Goal: Information Seeking & Learning: Learn about a topic

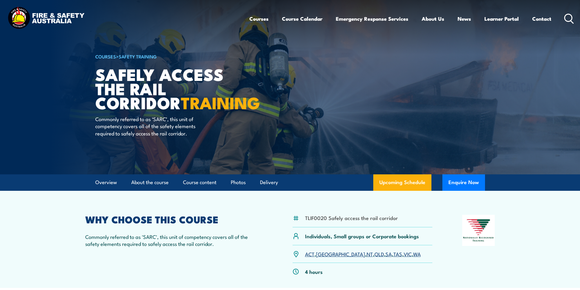
click at [567, 14] on circle at bounding box center [567, 17] width 7 height 7
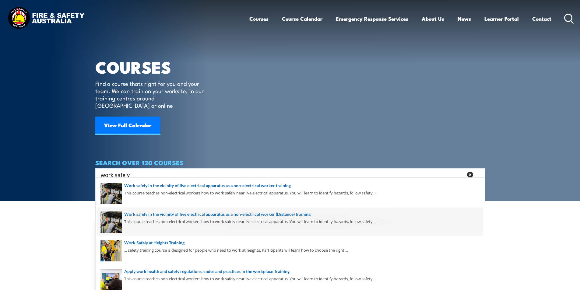
type input "work safely"
click at [199, 213] on span at bounding box center [290, 222] width 386 height 29
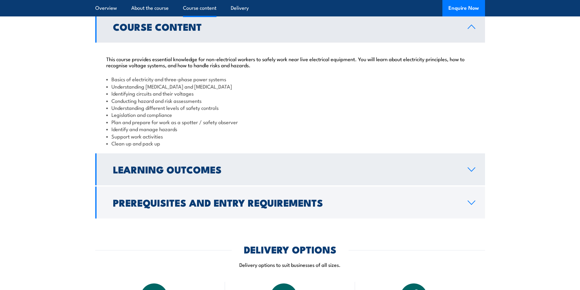
scroll to position [578, 0]
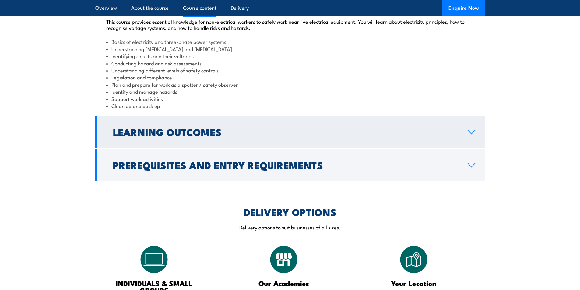
click at [471, 134] on icon at bounding box center [471, 132] width 7 height 4
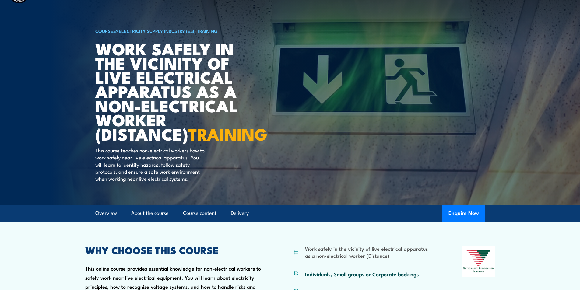
scroll to position [0, 0]
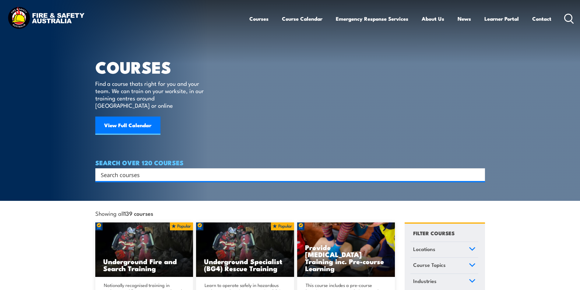
click at [129, 170] on input "Search input" at bounding box center [286, 174] width 371 height 9
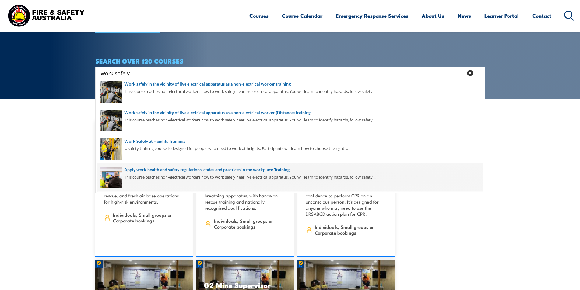
scroll to position [91, 0]
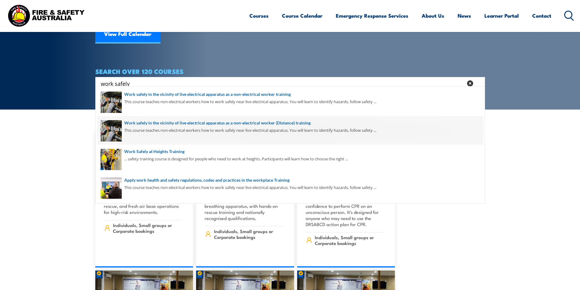
type input "work safely"
click at [300, 122] on span at bounding box center [290, 130] width 386 height 29
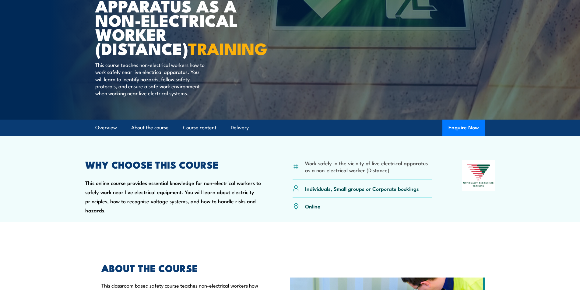
scroll to position [183, 0]
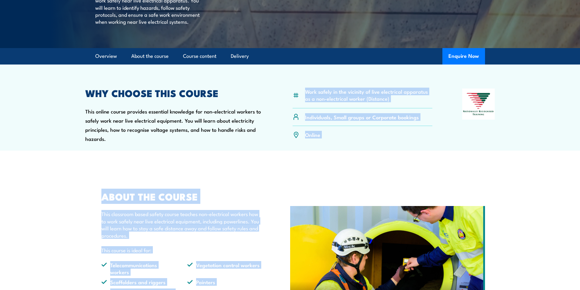
drag, startPoint x: 299, startPoint y: 102, endPoint x: 386, endPoint y: 169, distance: 109.7
drag, startPoint x: 356, startPoint y: 159, endPoint x: 336, endPoint y: 162, distance: 20.0
click at [356, 151] on article "Work safely in the vicinity of live electrical apparatus as a non-electrical wo…" at bounding box center [290, 108] width 426 height 86
click at [355, 143] on div "Online" at bounding box center [362, 134] width 140 height 17
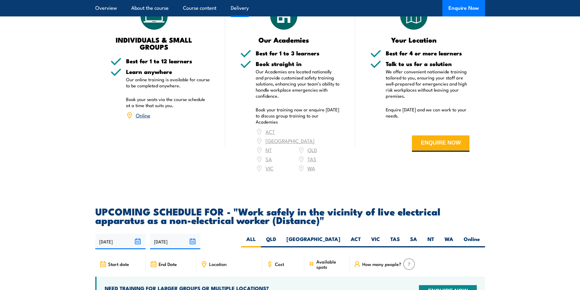
scroll to position [1035, 0]
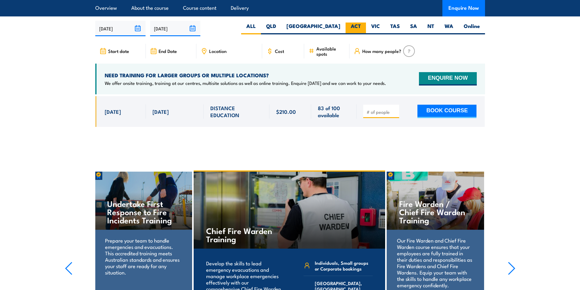
click at [356, 30] on label "ACT" at bounding box center [355, 29] width 20 height 12
click at [361, 26] on input "ACT" at bounding box center [363, 25] width 4 height 4
radio input "true"
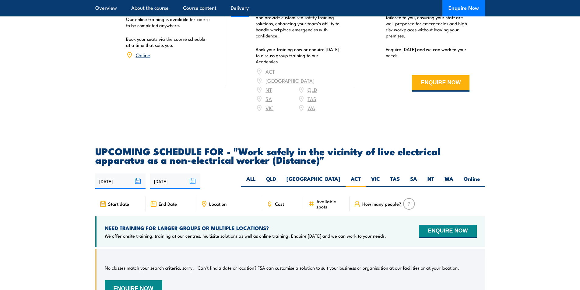
scroll to position [882, 0]
click at [261, 182] on label "ALL" at bounding box center [251, 182] width 20 height 12
click at [260, 180] on input "ALL" at bounding box center [258, 178] width 4 height 4
radio input "true"
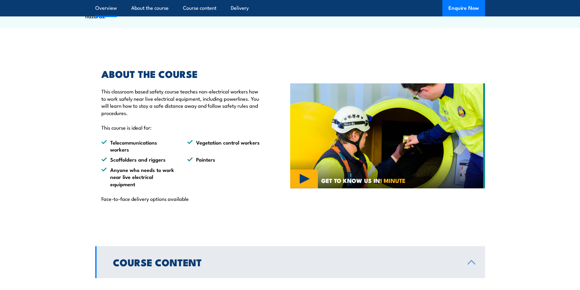
scroll to position [212, 0]
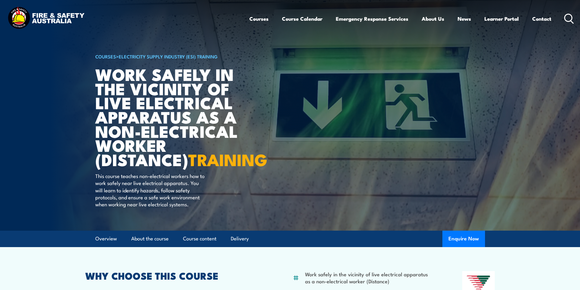
click at [564, 18] on circle at bounding box center [567, 17] width 7 height 7
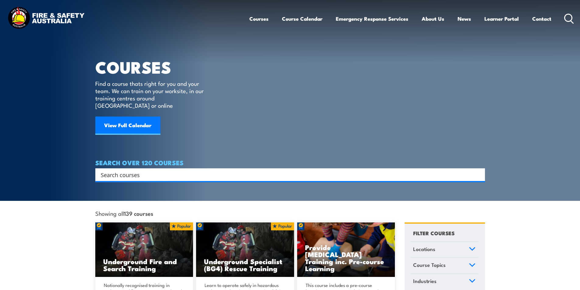
click at [126, 170] on input "Search input" at bounding box center [286, 174] width 371 height 9
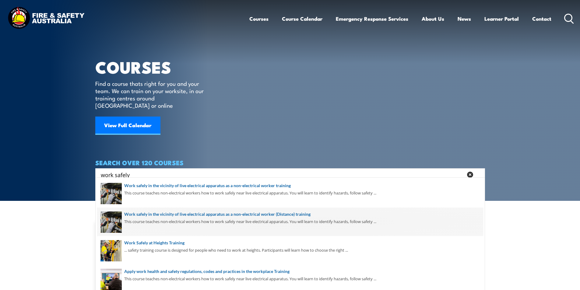
type input "work safely"
click at [303, 214] on span at bounding box center [290, 222] width 386 height 29
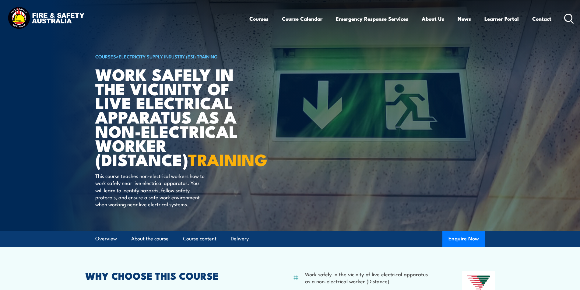
click at [568, 16] on icon at bounding box center [569, 19] width 10 height 10
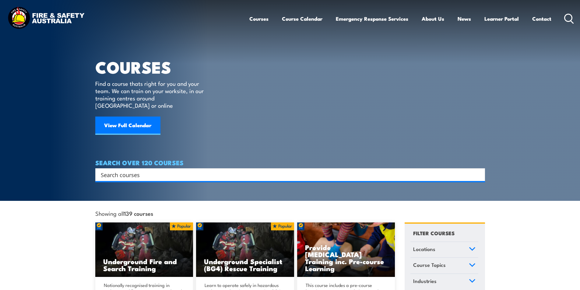
click at [141, 170] on input "Search input" at bounding box center [286, 174] width 371 height 9
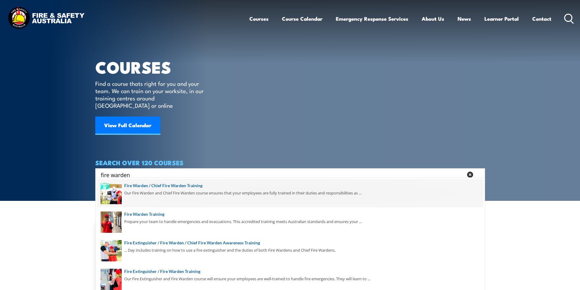
type input "fire warden"
click at [194, 186] on span at bounding box center [290, 193] width 386 height 29
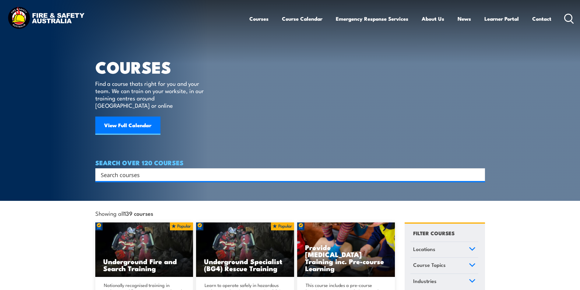
click at [152, 170] on input "Search input" at bounding box center [286, 174] width 371 height 9
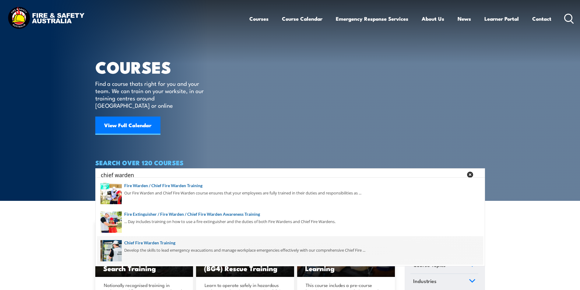
type input "chief warden"
click at [170, 239] on span at bounding box center [290, 250] width 386 height 29
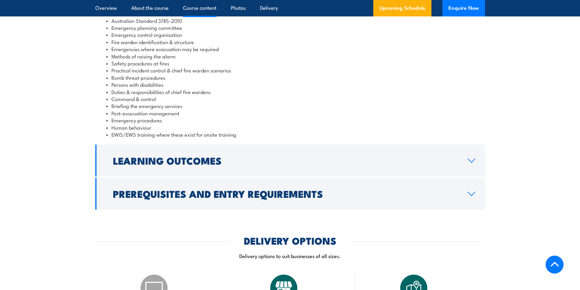
scroll to position [700, 0]
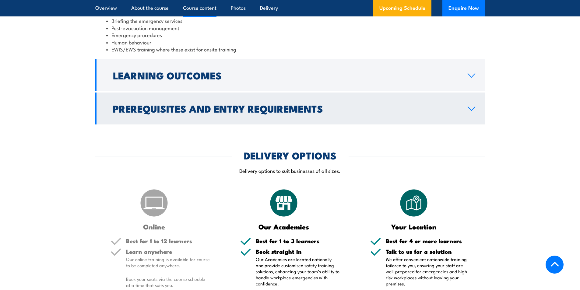
click at [474, 109] on icon at bounding box center [471, 108] width 8 height 5
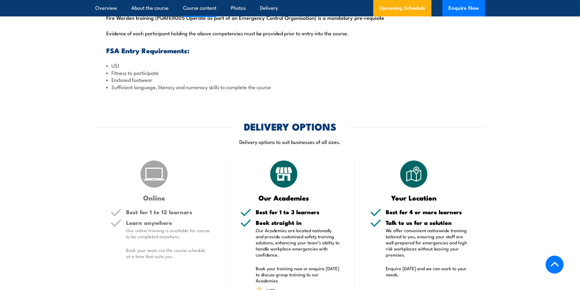
scroll to position [634, 0]
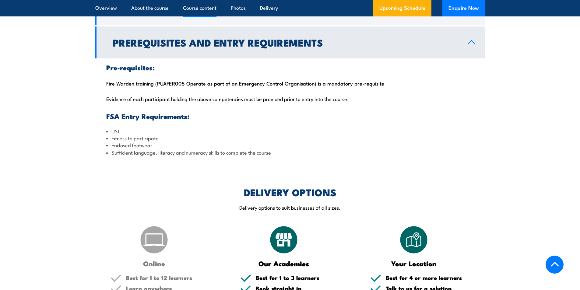
click at [470, 42] on icon at bounding box center [471, 42] width 7 height 4
